Goal: Task Accomplishment & Management: Manage account settings

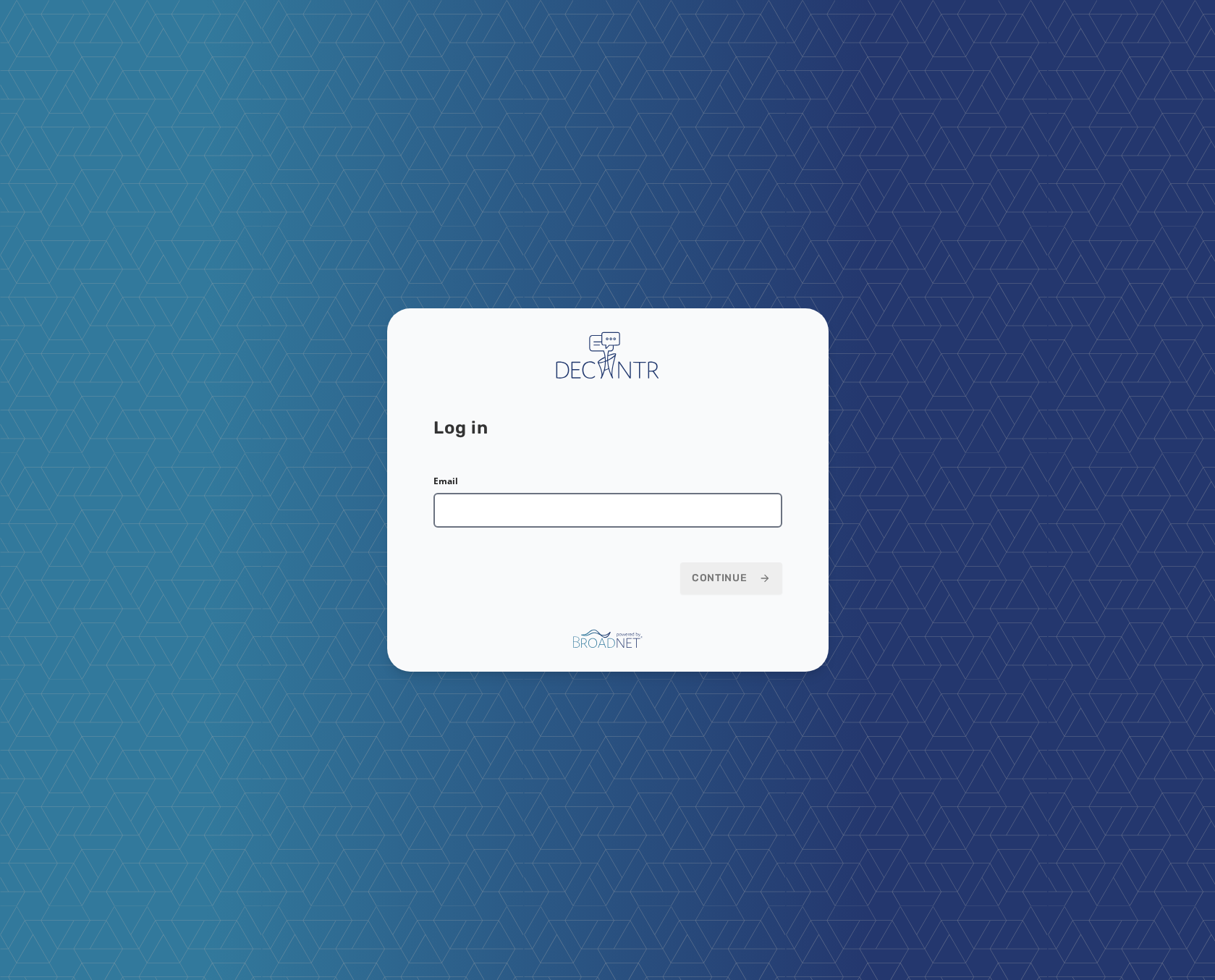
click at [504, 517] on input "Email" at bounding box center [608, 510] width 349 height 35
type input "**********"
click at [755, 579] on span "Continue" at bounding box center [730, 578] width 79 height 14
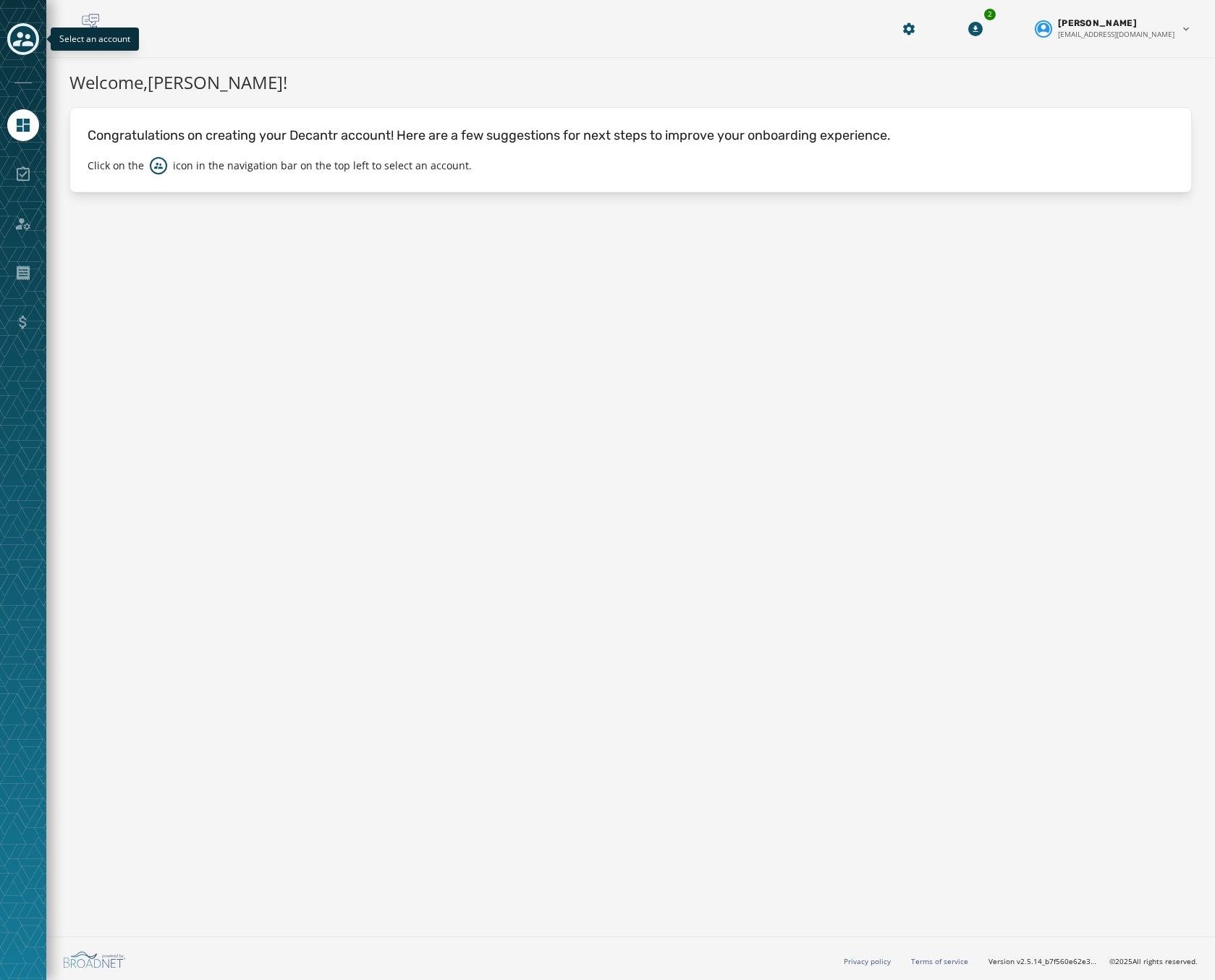
click at [22, 42] on icon "Toggle account select drawer" at bounding box center [23, 39] width 20 height 20
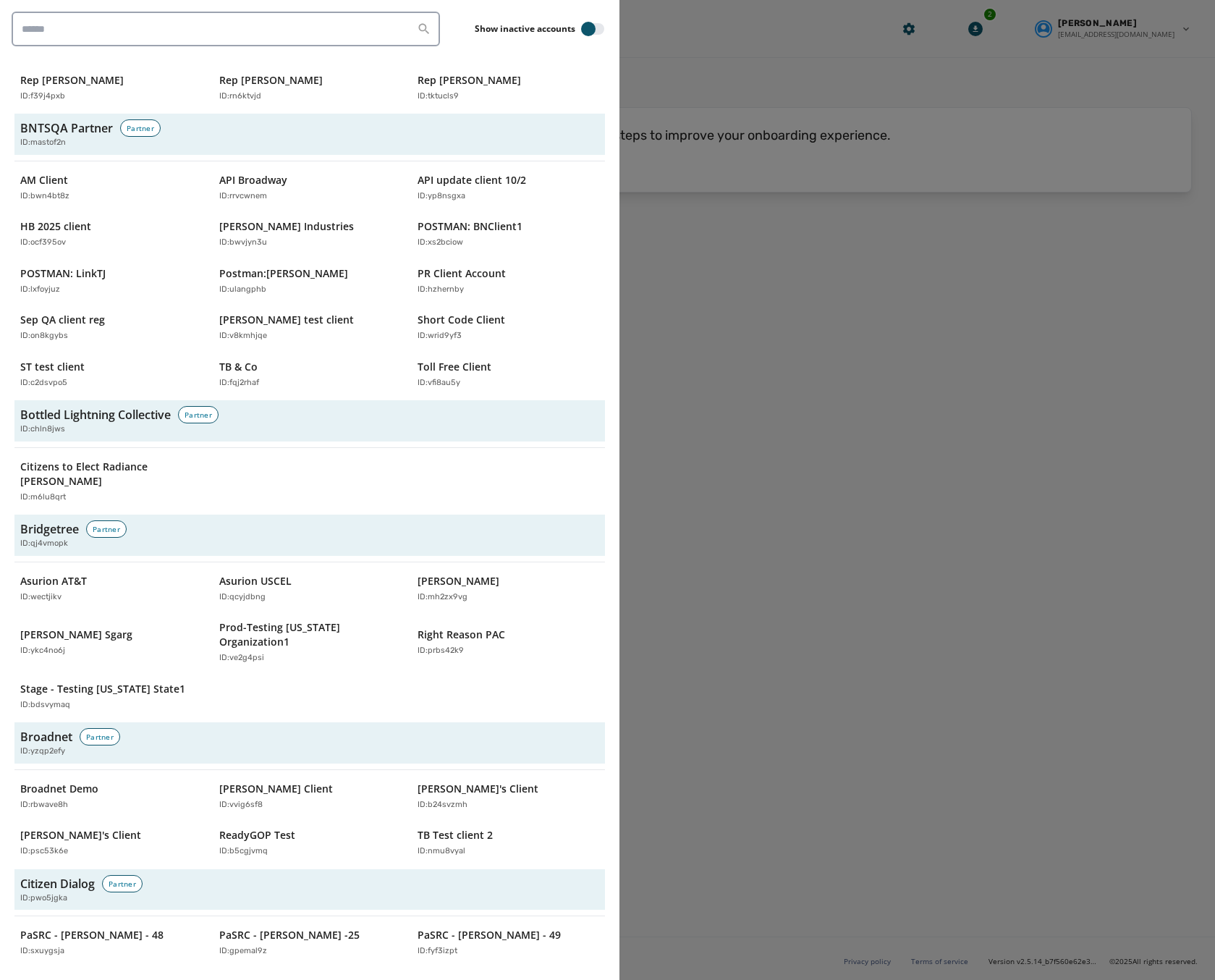
scroll to position [434, 0]
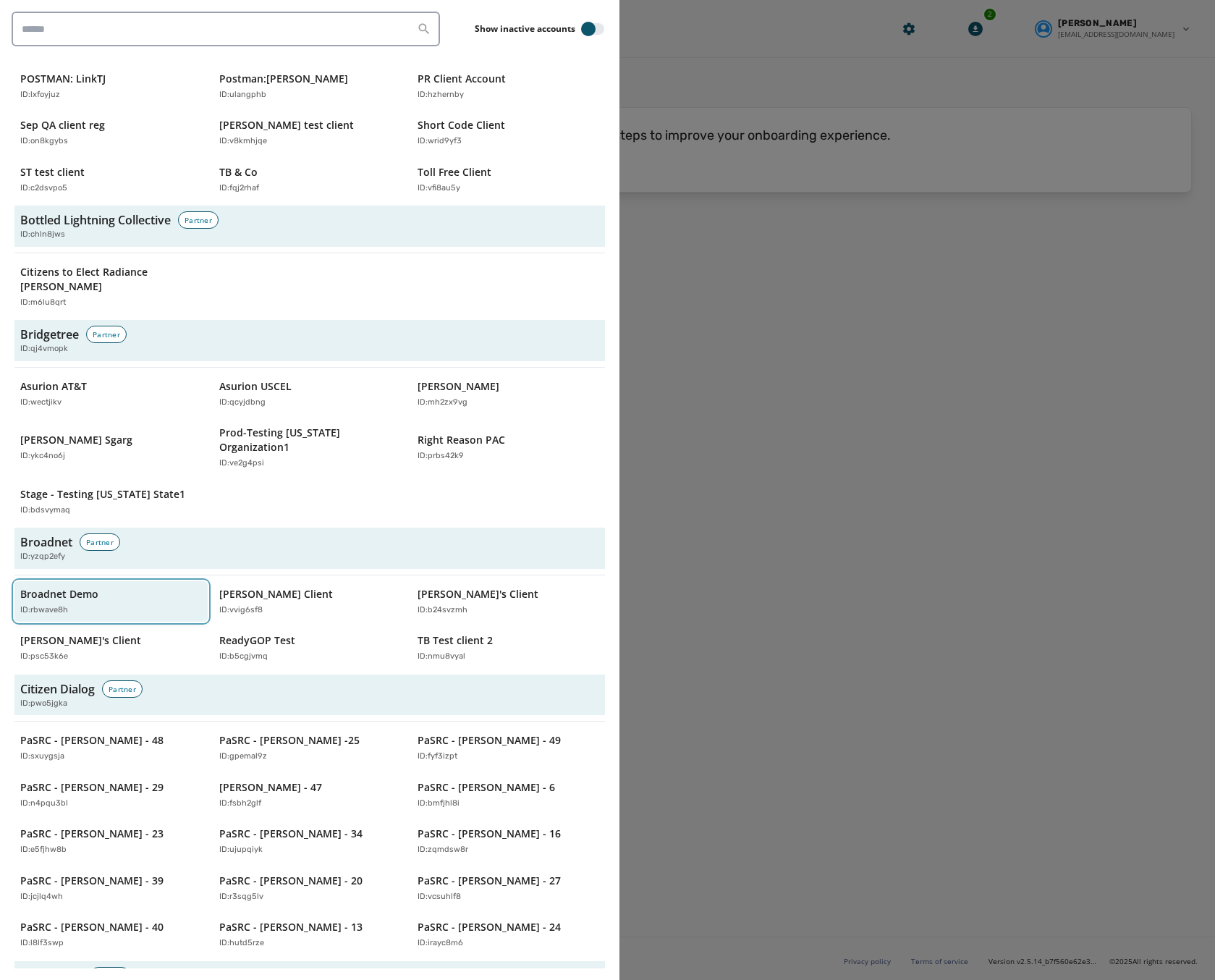
click at [65, 587] on p "Broadnet Demo" at bounding box center [59, 593] width 78 height 14
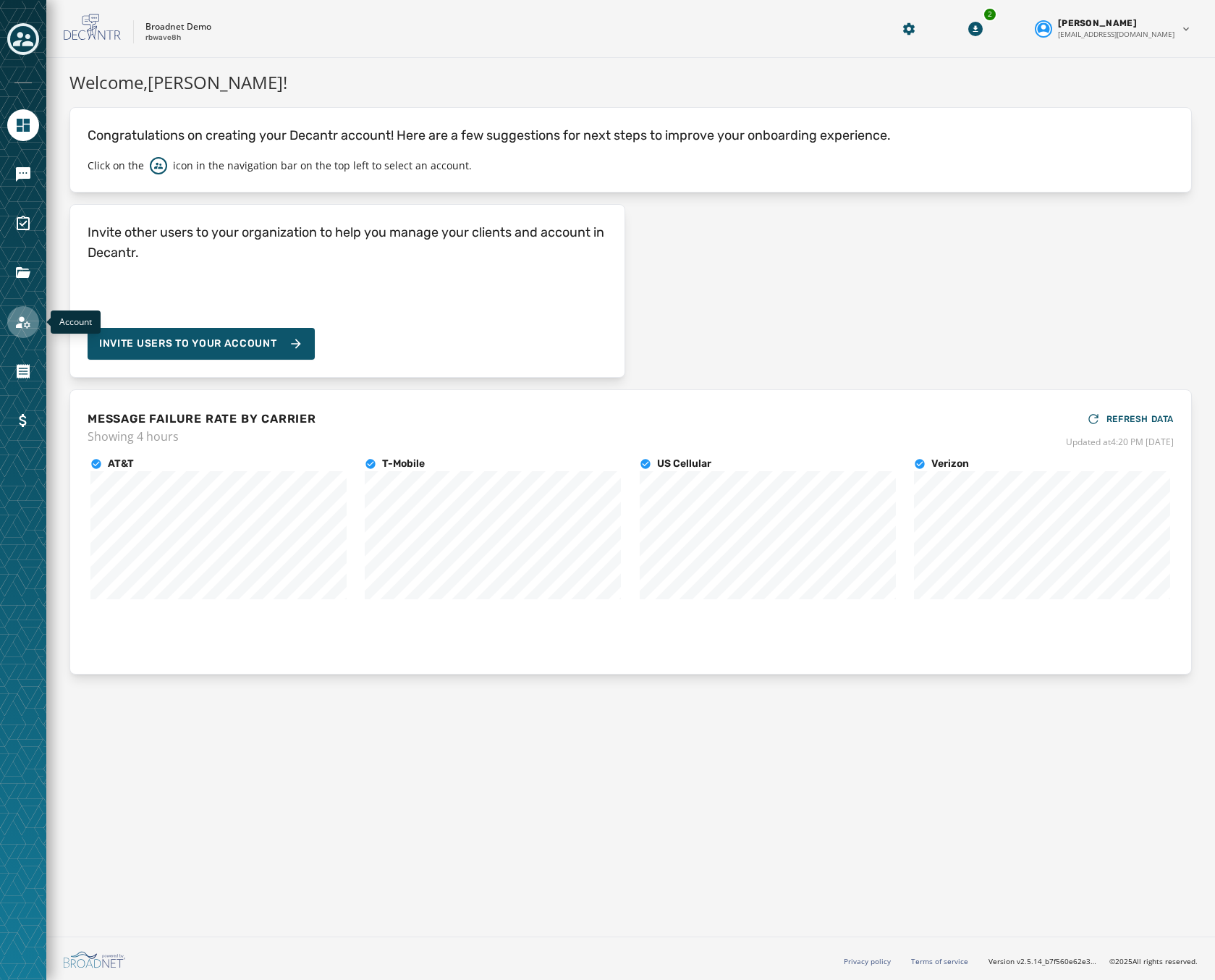
click at [24, 327] on icon "Navigate to Account" at bounding box center [22, 322] width 17 height 17
